Goal: Download file/media

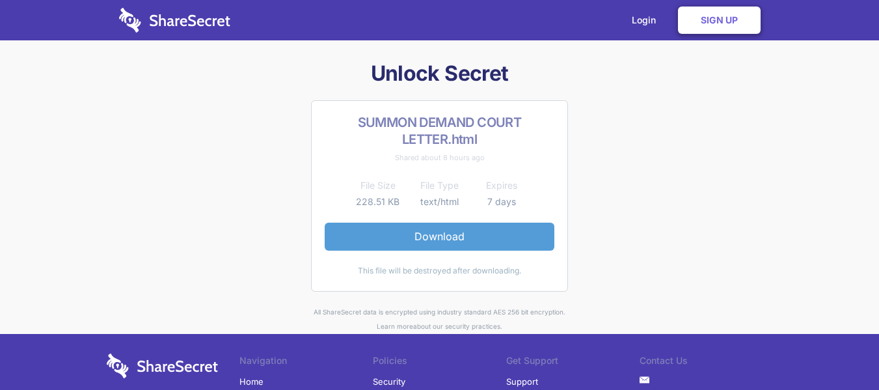
click at [429, 235] on link "Download" at bounding box center [440, 236] width 230 height 27
click at [439, 232] on link "Download" at bounding box center [440, 236] width 230 height 27
click at [429, 230] on link "Download" at bounding box center [440, 236] width 230 height 27
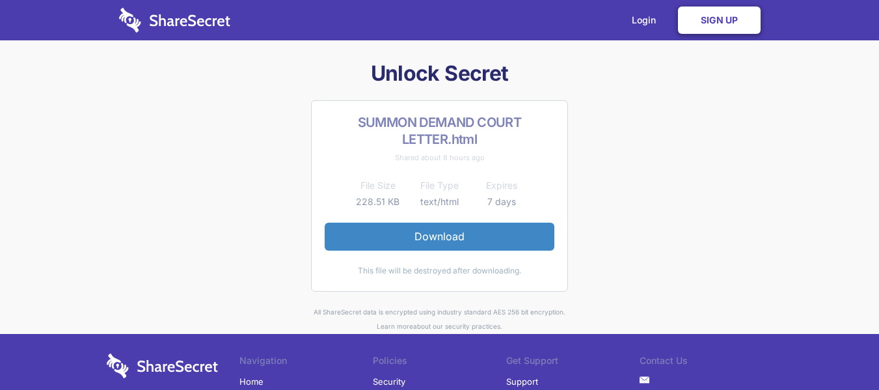
click at [697, 23] on link "Sign Up" at bounding box center [719, 20] width 83 height 27
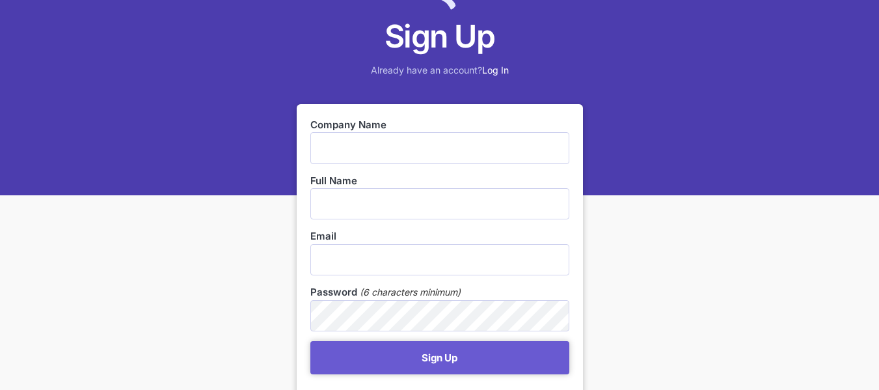
scroll to position [99, 0]
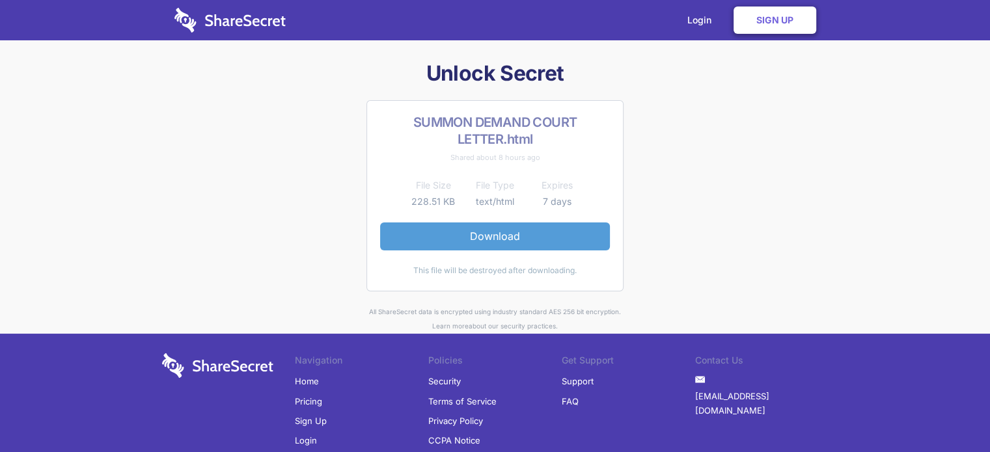
click at [514, 231] on link "Download" at bounding box center [495, 236] width 230 height 27
